Goal: Find specific page/section: Find specific page/section

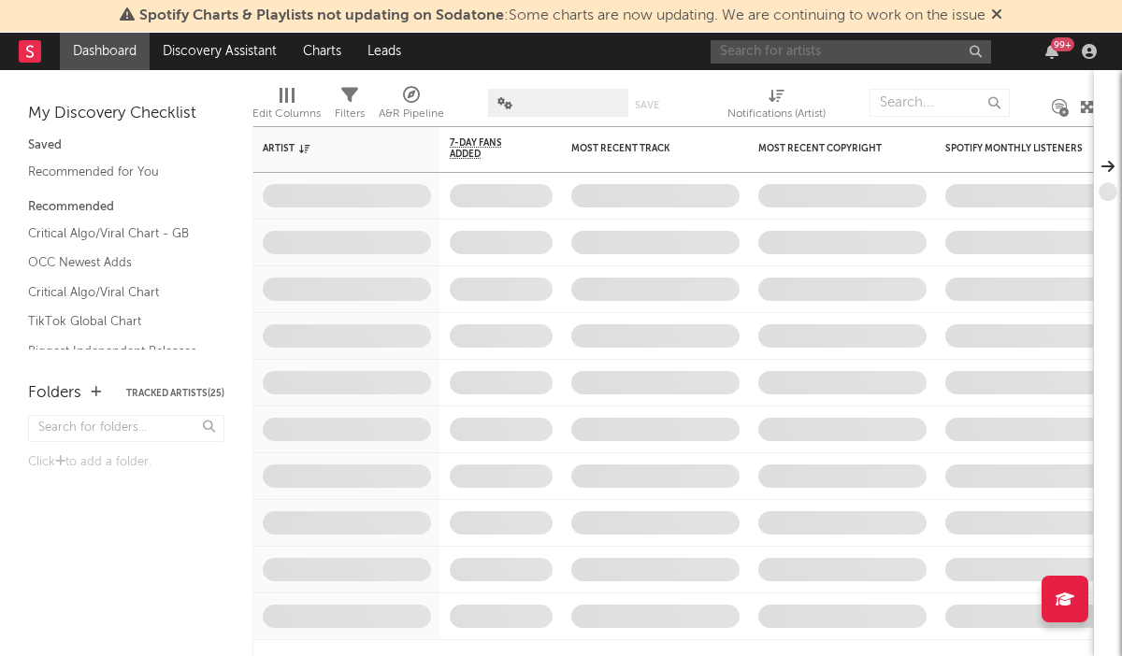
click at [780, 45] on input "text" at bounding box center [850, 51] width 280 height 23
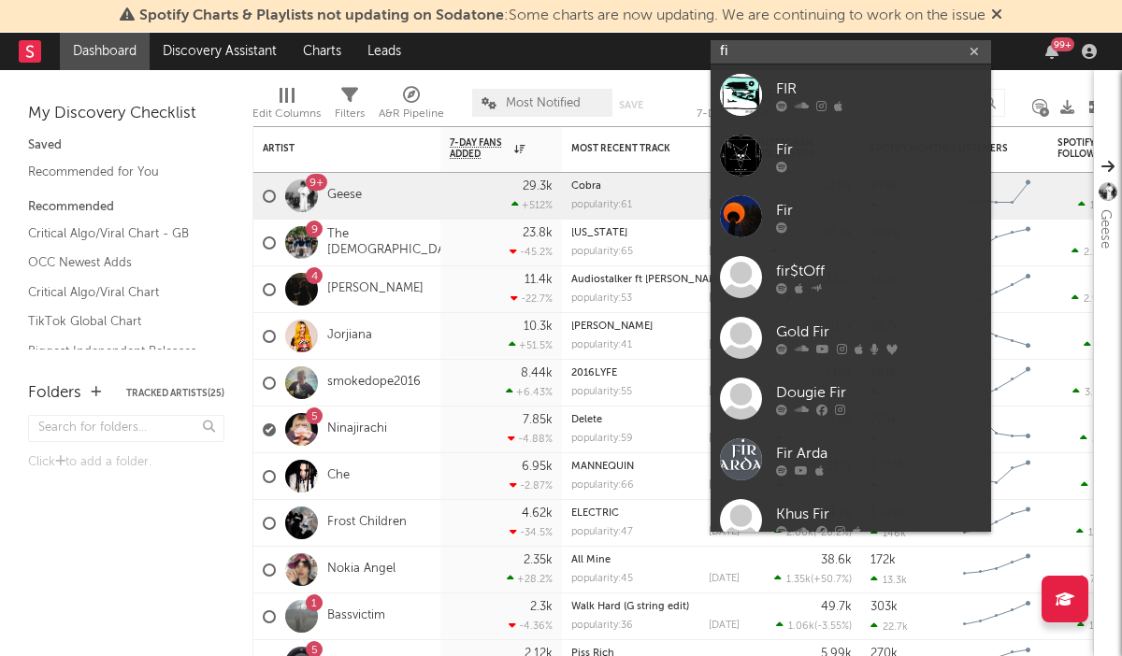
type input "f"
